Goal: Check status: Check status

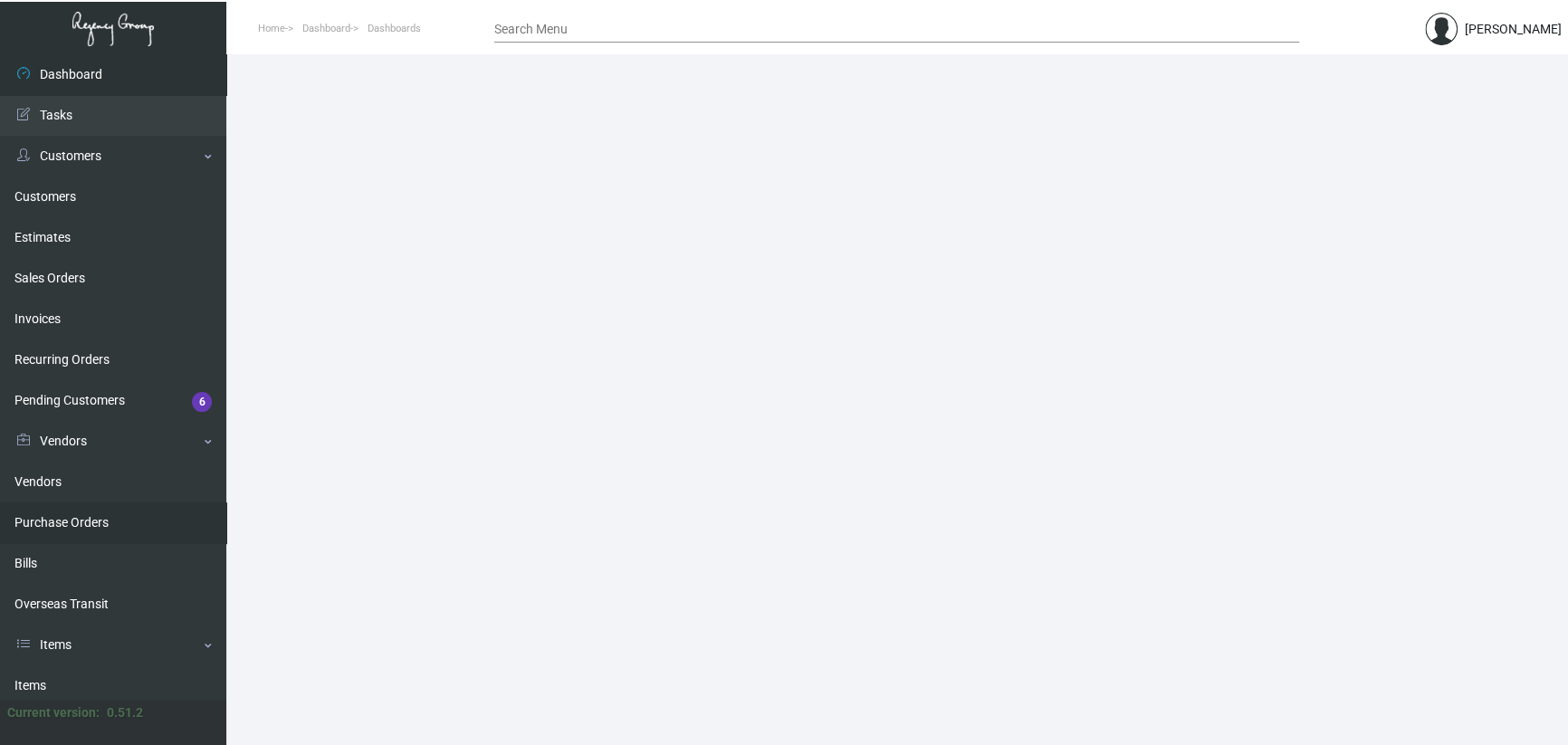
drag, startPoint x: 78, startPoint y: 533, endPoint x: 83, endPoint y: 521, distance: 13.0
click at [78, 531] on link "Purchase Orders" at bounding box center [113, 522] width 227 height 41
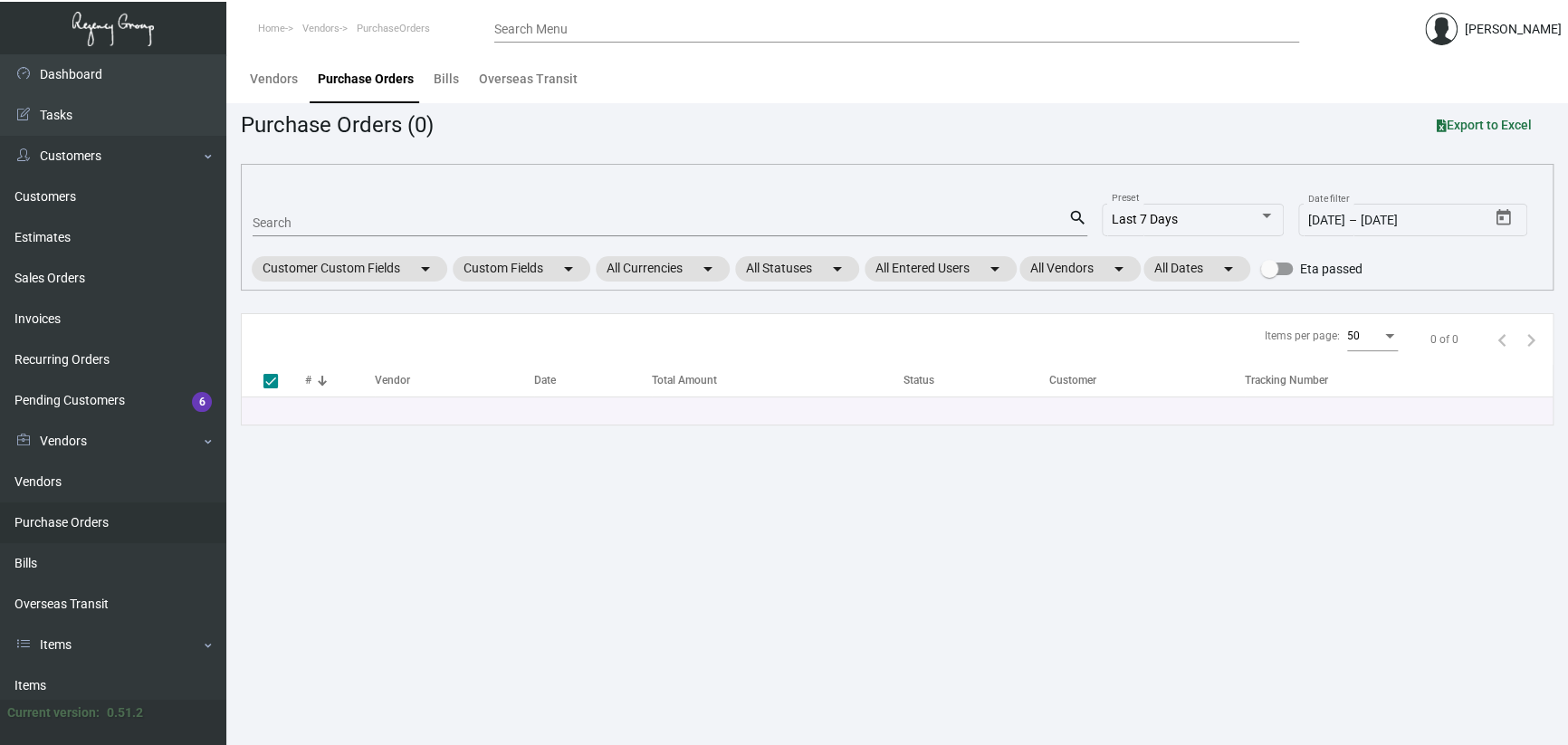
click at [284, 218] on input "Search" at bounding box center [661, 224] width 816 height 15
paste input "88171"
type input "88171'"
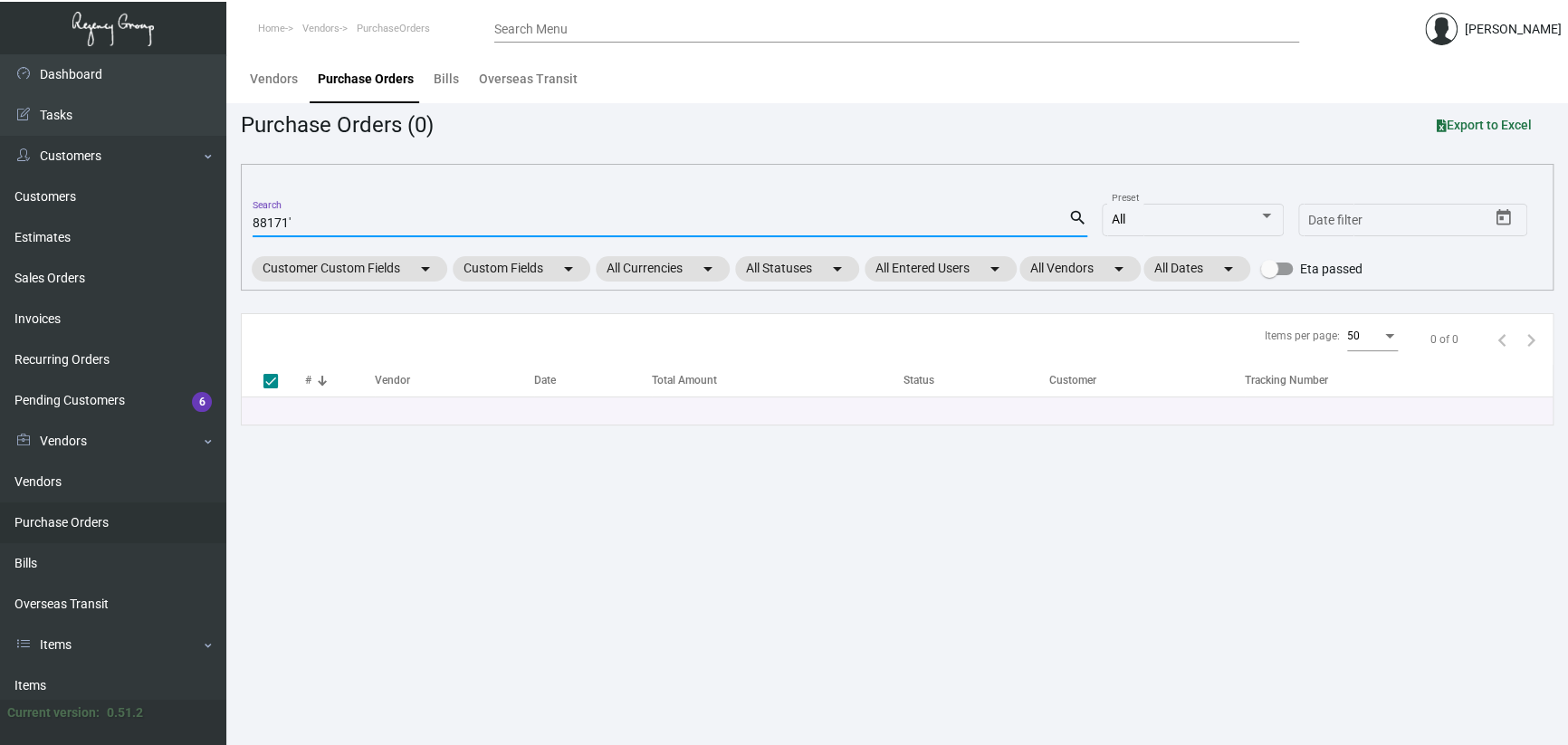
click at [307, 222] on input "88171'" at bounding box center [661, 224] width 816 height 15
type input "88171"
checkbox input "false"
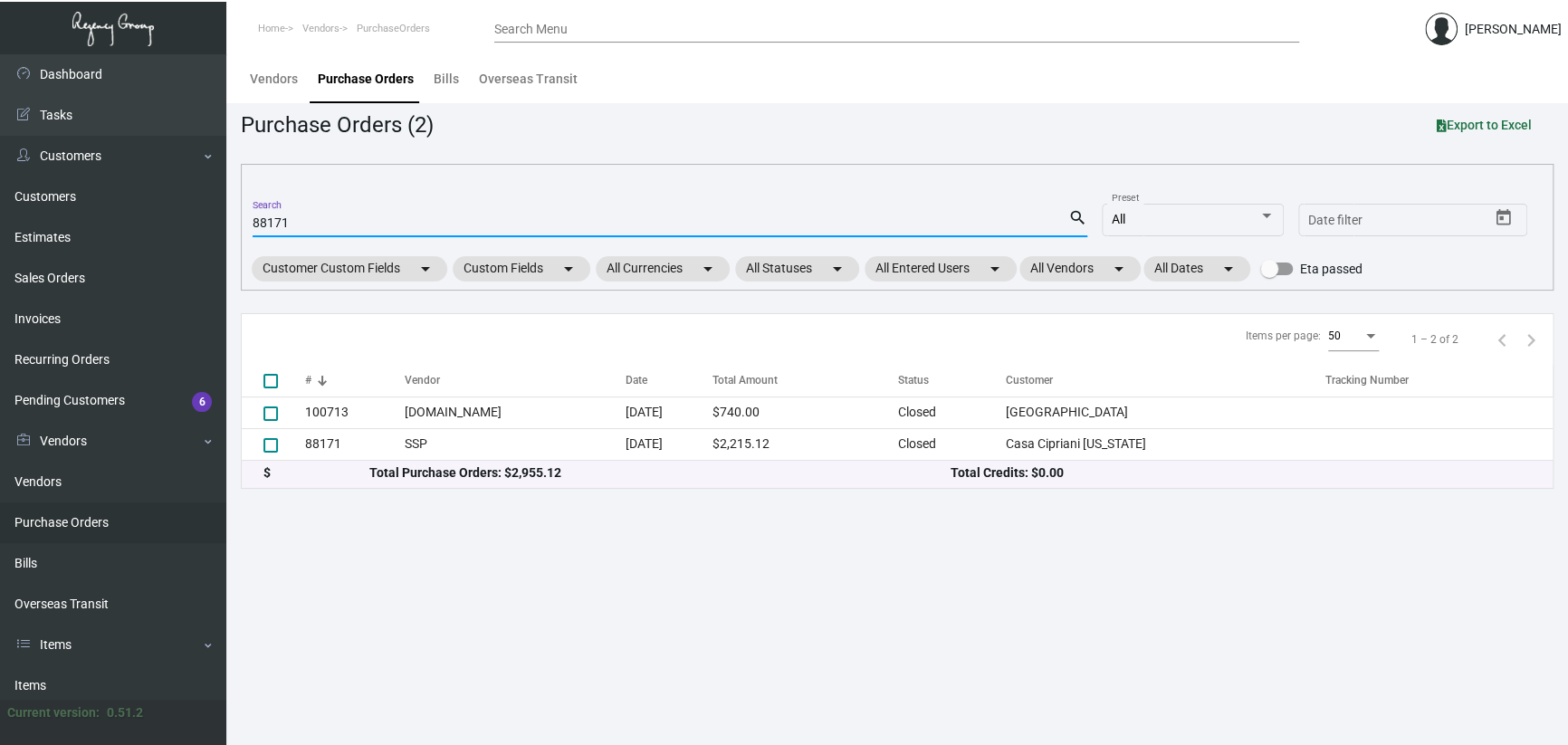
click at [701, 599] on main "Vendors Purchase Orders Bills Overseas Transit Purchase Orders (2) Export to Ex…" at bounding box center [898, 400] width 1342 height 691
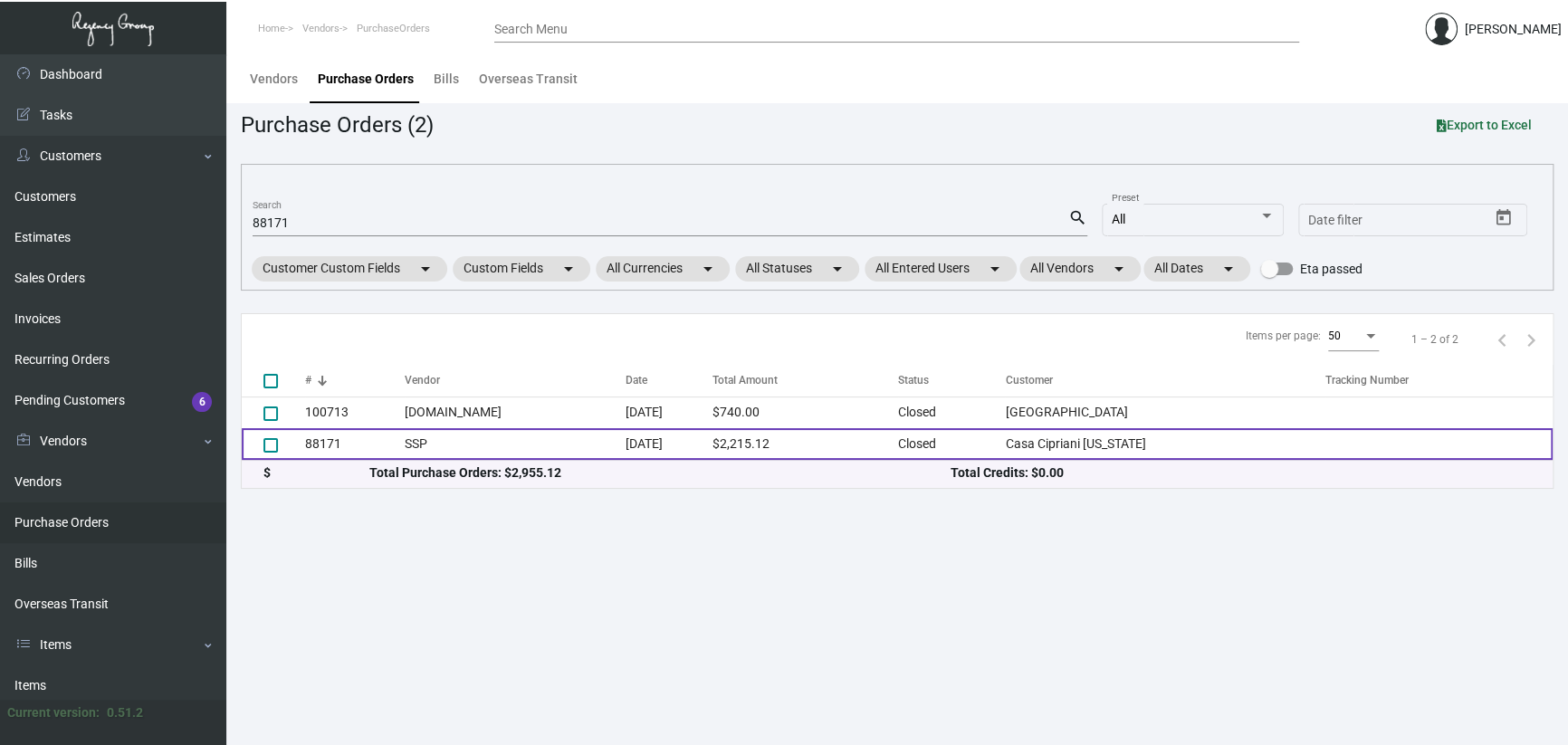
click at [586, 442] on td "SSP" at bounding box center [515, 443] width 221 height 32
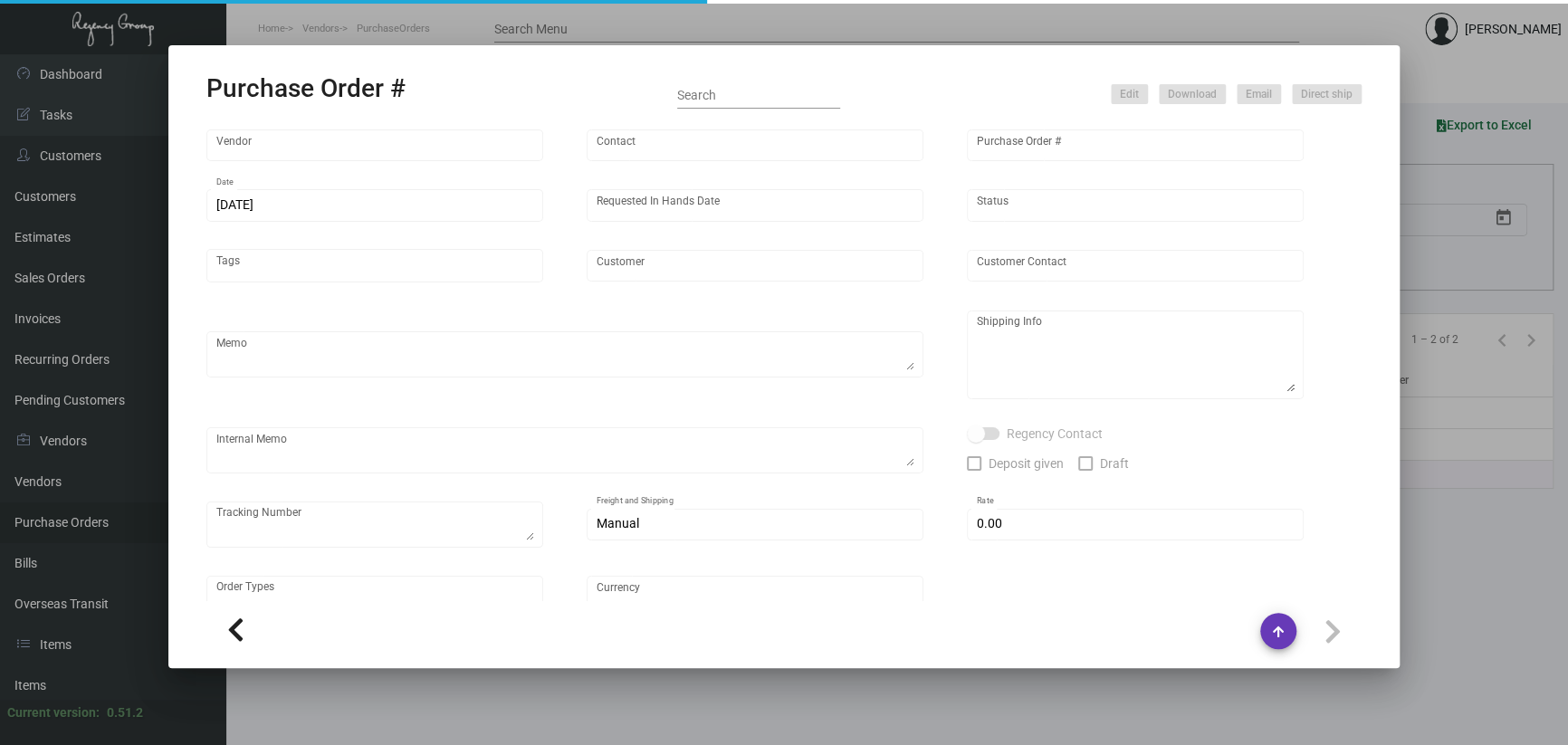
type input "SSP"
type input "[PERSON_NAME]"
type input "88171"
type input "[DATE]"
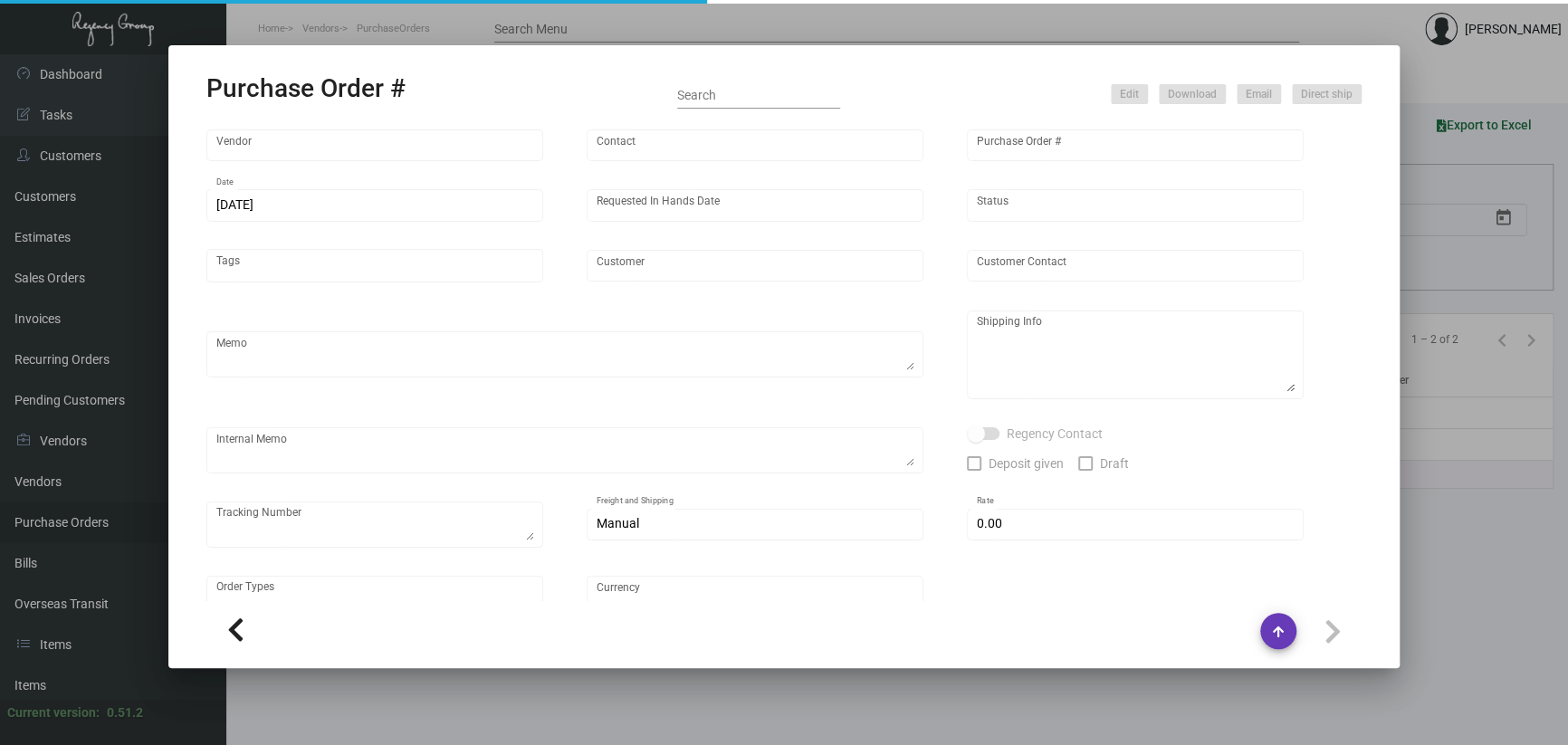
type input "Casa Cipriani [US_STATE]"
type textarea "reference 80717"
type textarea "Regency Group NJ [PERSON_NAME] [STREET_ADDRESS]"
checkbox input "true"
type input "$ 0.00"
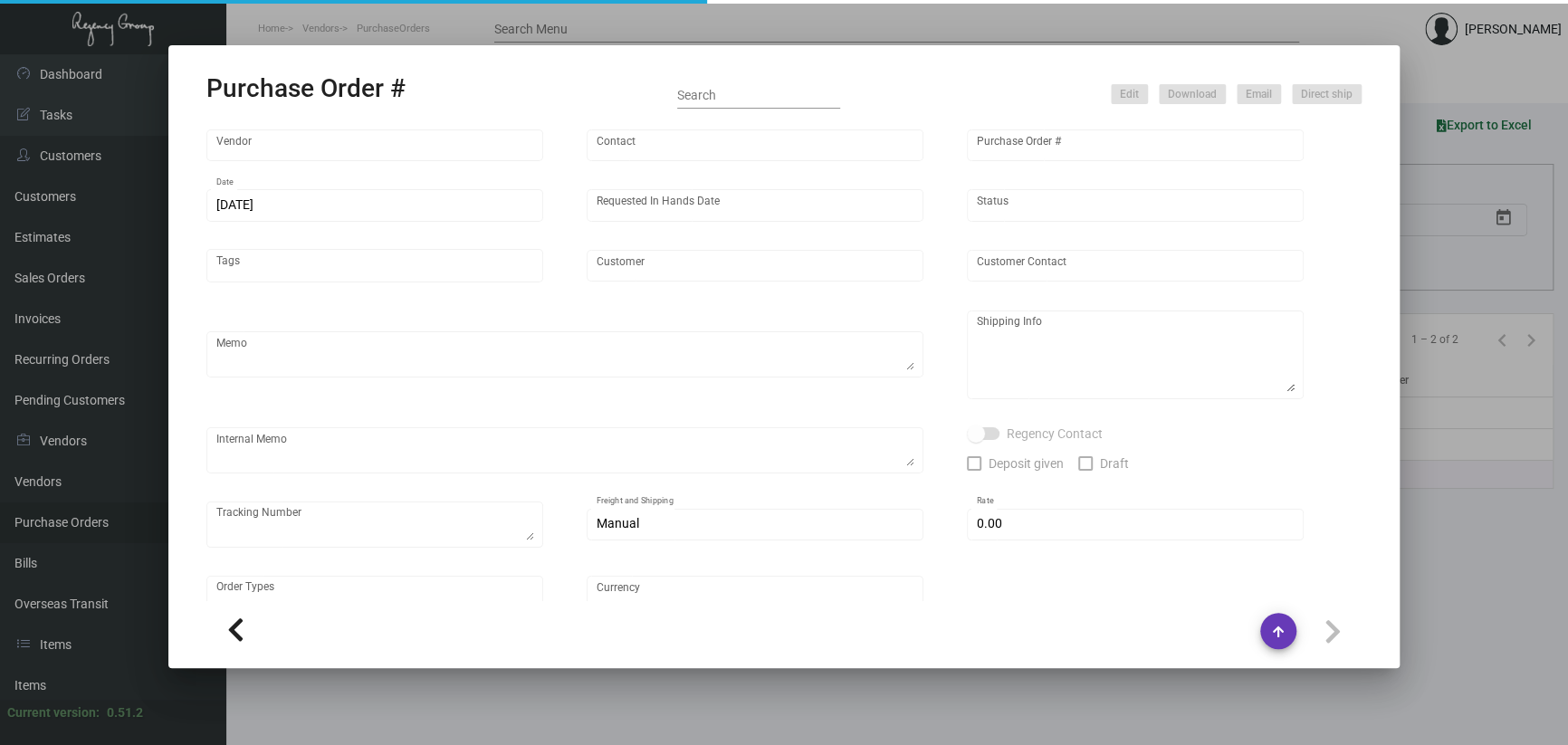
type input "United States Dollar $"
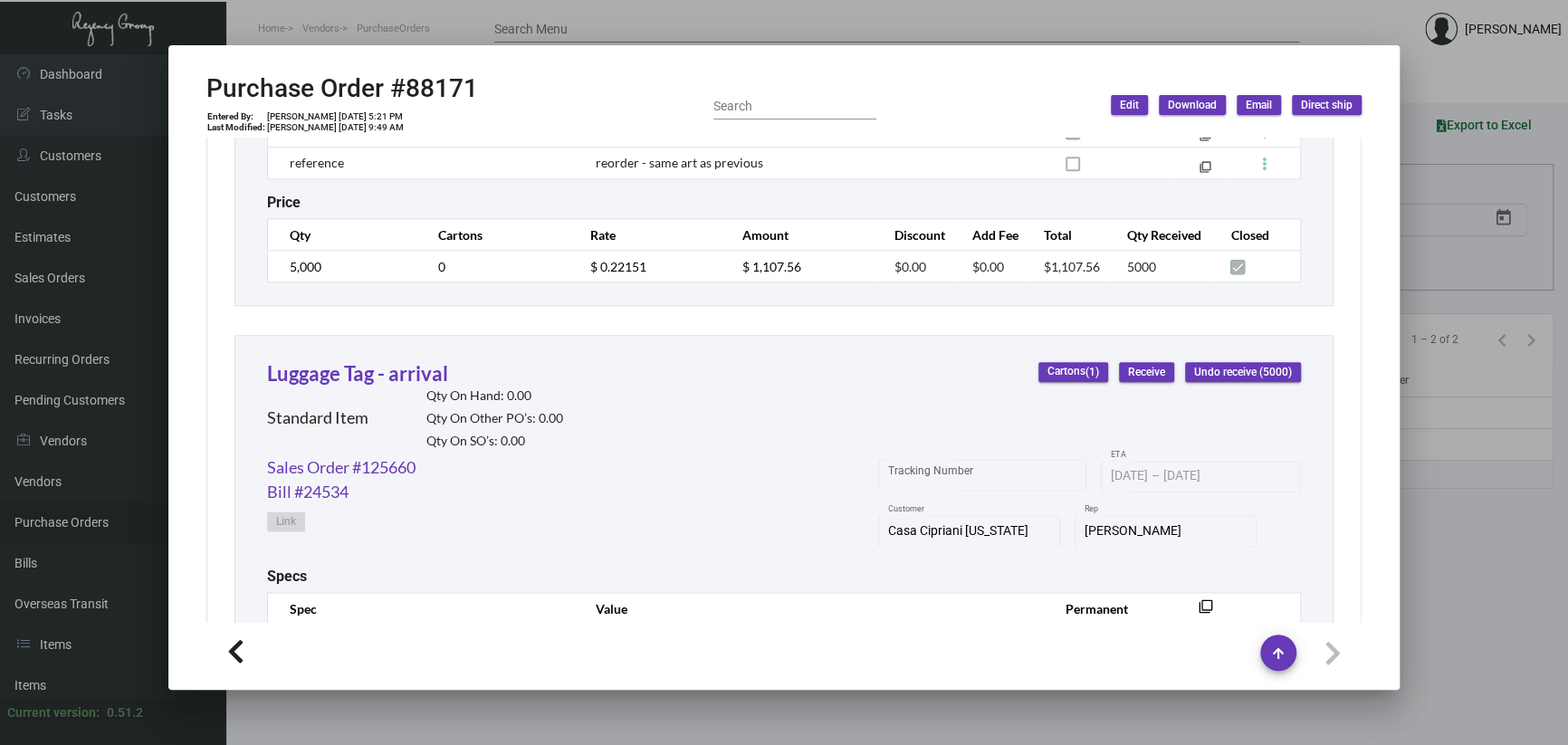
scroll to position [973, 0]
